Goal: Task Accomplishment & Management: Use online tool/utility

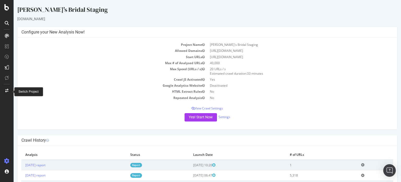
click at [5, 93] on div at bounding box center [7, 90] width 13 height 8
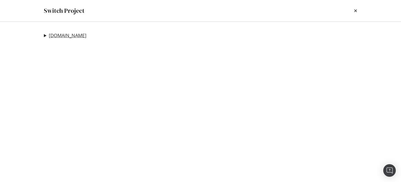
click at [69, 36] on link "[DOMAIN_NAME]" at bounding box center [68, 35] width 38 height 5
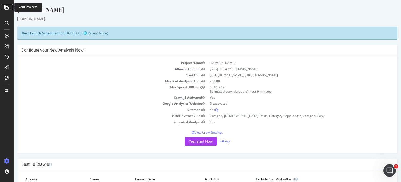
click at [5, 8] on icon at bounding box center [6, 7] width 5 height 6
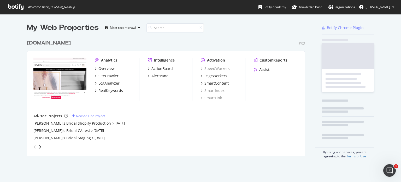
scroll to position [178, 393]
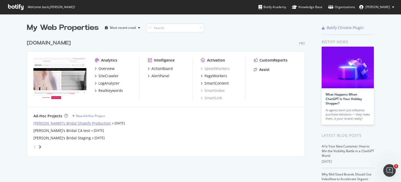
click at [64, 123] on div "[PERSON_NAME]'s Bridal Shopify Production" at bounding box center [72, 122] width 78 height 5
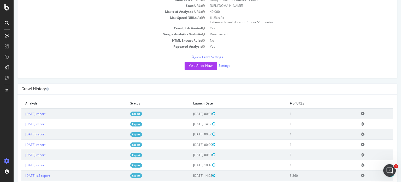
scroll to position [78, 0]
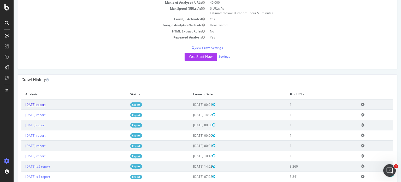
click at [45, 104] on link "[DATE] report" at bounding box center [35, 104] width 20 height 4
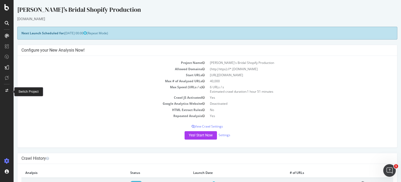
click at [7, 91] on icon at bounding box center [6, 90] width 3 height 3
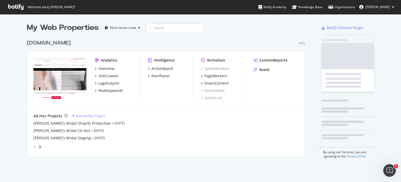
scroll to position [178, 393]
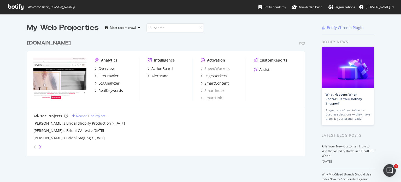
click at [39, 147] on icon "angle-right" at bounding box center [40, 147] width 3 height 4
click at [51, 122] on div "Shopify Production" at bounding box center [49, 122] width 33 height 5
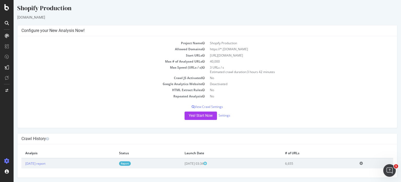
scroll to position [2, 0]
click at [204, 117] on button "Yes! Start Now" at bounding box center [201, 115] width 32 height 8
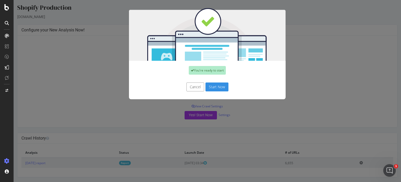
click at [216, 89] on button "Start Now" at bounding box center [217, 86] width 23 height 9
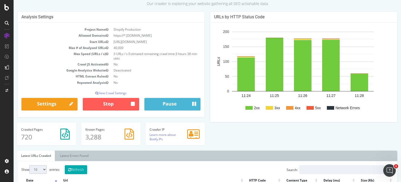
scroll to position [105, 0]
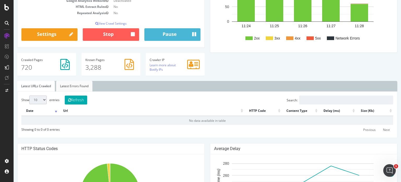
click at [78, 89] on link "Latest Errors Found" at bounding box center [74, 86] width 36 height 10
click at [22, 87] on link "Latest URLs Crawled" at bounding box center [36, 86] width 38 height 10
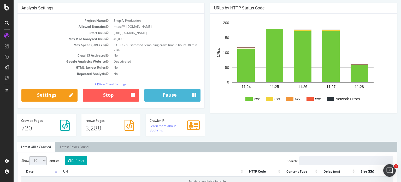
scroll to position [0, 0]
